Goal: Task Accomplishment & Management: Manage account settings

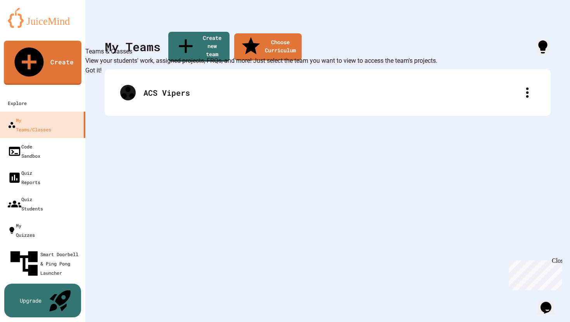
click at [181, 25] on div "My Teams Create new team Choose Curriculum ACS Vipers" at bounding box center [327, 161] width 484 height 322
click at [102, 75] on button "Got it!" at bounding box center [93, 70] width 16 height 9
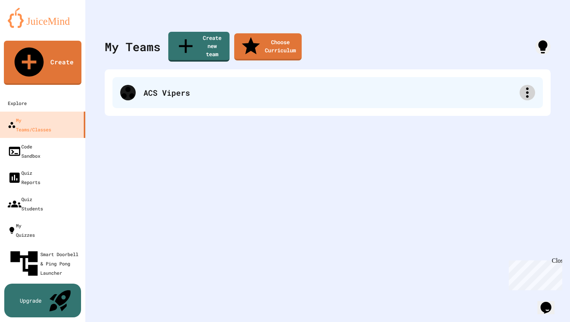
click at [522, 85] on icon at bounding box center [527, 93] width 16 height 16
